Goal: Transaction & Acquisition: Obtain resource

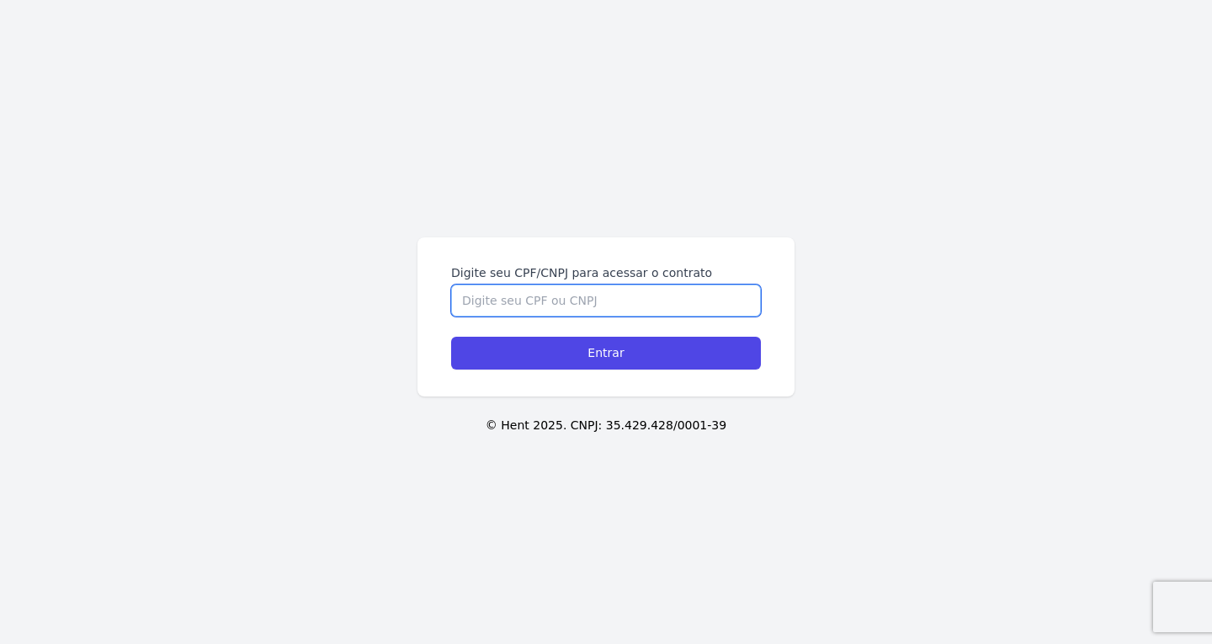
click at [533, 305] on input "Digite seu CPF/CNPJ para acessar o contrato" at bounding box center [606, 300] width 310 height 32
paste input "048.553.805-98"
type input "048.553.805-98"
click at [451, 337] on input "Entrar" at bounding box center [606, 353] width 310 height 33
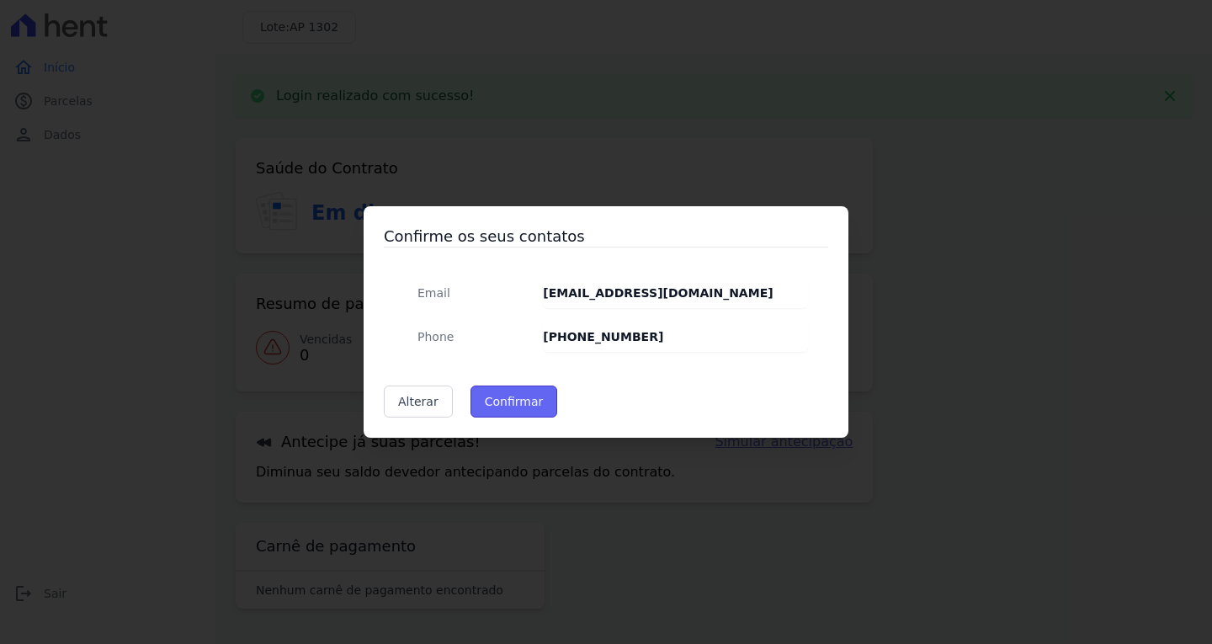
click at [514, 399] on button "Confirmar" at bounding box center [514, 401] width 88 height 32
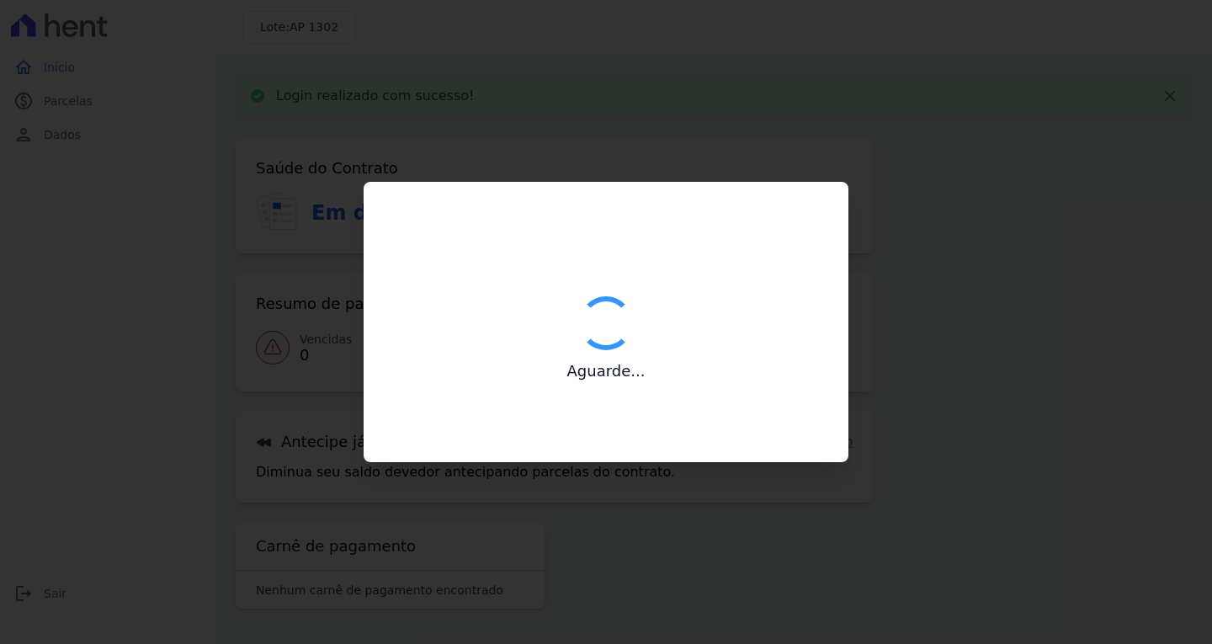
type input "Contatos confirmados com sucesso."
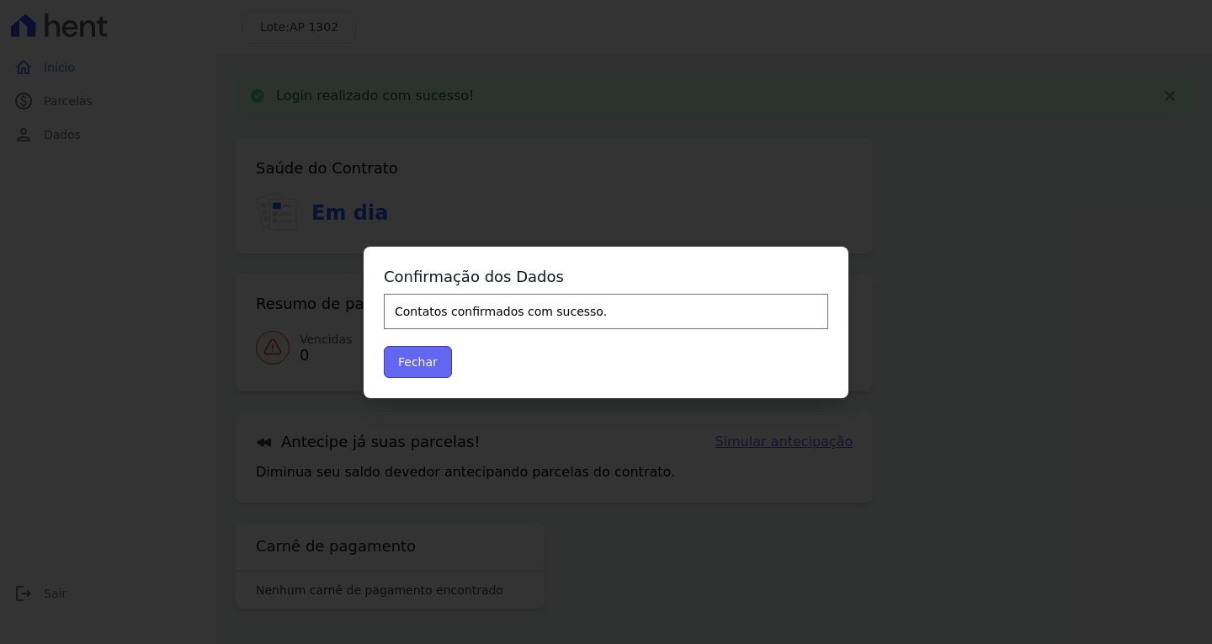
click at [396, 362] on button "Fechar" at bounding box center [418, 362] width 68 height 32
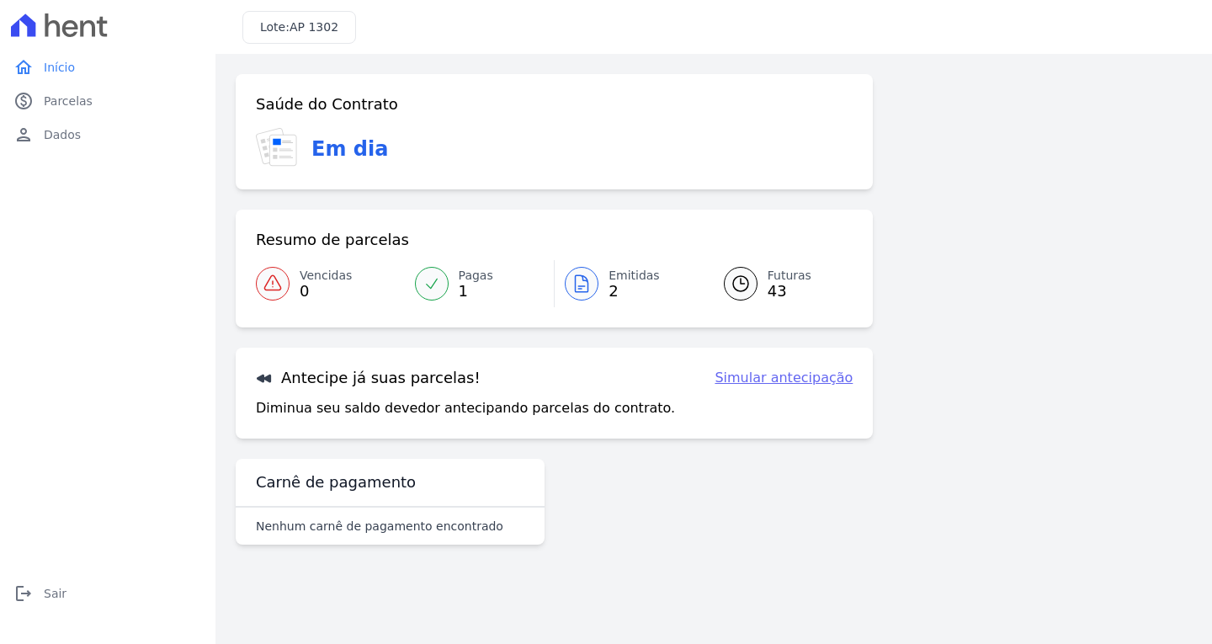
drag, startPoint x: 578, startPoint y: 270, endPoint x: 575, endPoint y: 279, distance: 9.8
click at [578, 269] on div at bounding box center [582, 284] width 34 height 34
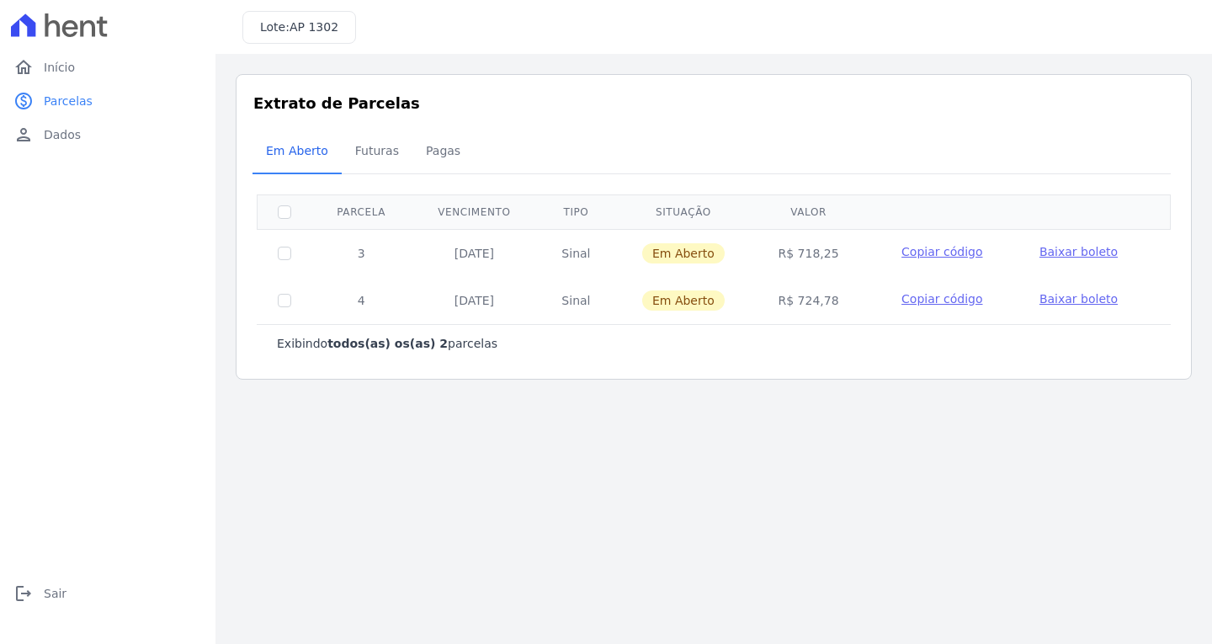
click at [1047, 248] on span "Baixar boleto" at bounding box center [1078, 251] width 78 height 13
click at [34, 591] on link "logout Sair" at bounding box center [108, 593] width 202 height 34
